Goal: Navigation & Orientation: Understand site structure

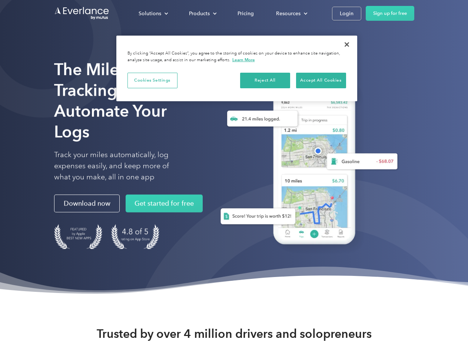
click at [153, 13] on div "Solutions" at bounding box center [150, 13] width 23 height 9
click at [202, 13] on div "Products" at bounding box center [199, 13] width 21 height 9
click at [291, 13] on div "Resources" at bounding box center [288, 13] width 24 height 9
click at [152, 80] on button "Cookies Settings" at bounding box center [152, 81] width 50 height 16
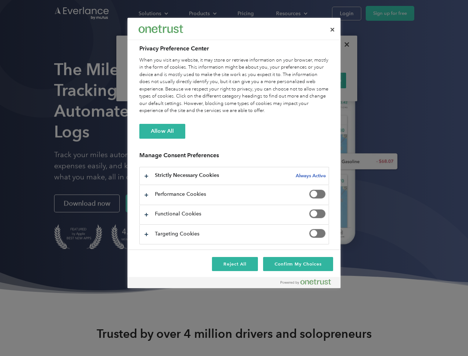
click at [265, 80] on div "When you visit any website, it may store or retrieve information on your browse…" at bounding box center [234, 86] width 190 height 58
click at [321, 80] on div "When you visit any website, it may store or retrieve information on your browse…" at bounding box center [234, 86] width 190 height 58
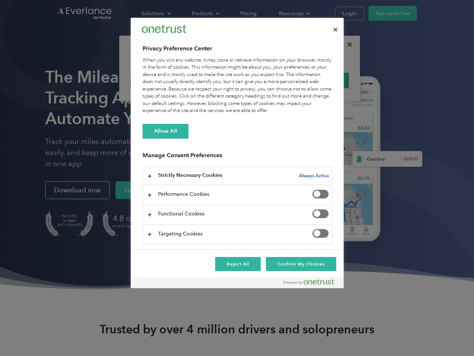
click at [347, 44] on div at bounding box center [237, 178] width 474 height 356
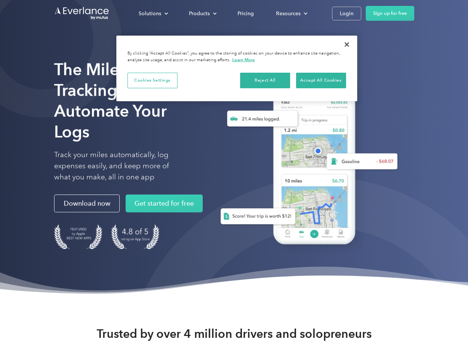
click at [153, 13] on div "Solutions" at bounding box center [150, 13] width 23 height 9
click at [202, 13] on div "Products" at bounding box center [199, 13] width 21 height 9
click at [291, 13] on div "Resources" at bounding box center [288, 13] width 24 height 9
click at [152, 80] on button "Cookies Settings" at bounding box center [152, 81] width 50 height 16
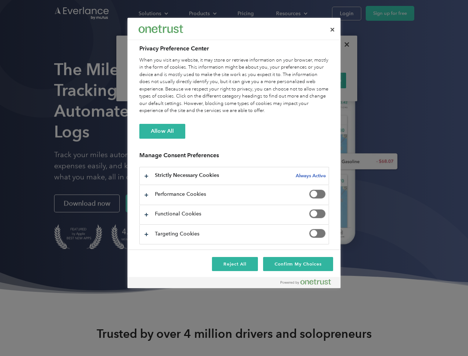
click at [265, 80] on div "When you visit any website, it may store or retrieve information on your browse…" at bounding box center [234, 86] width 190 height 58
click at [321, 80] on div "When you visit any website, it may store or retrieve information on your browse…" at bounding box center [234, 86] width 190 height 58
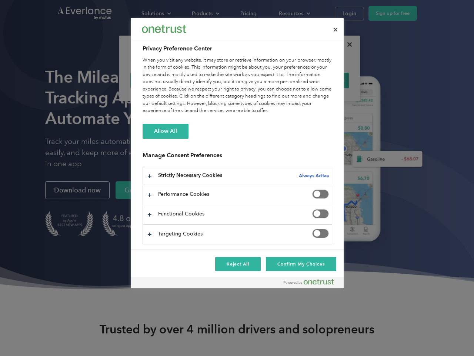
click at [347, 44] on div at bounding box center [237, 178] width 474 height 356
